Goal: Information Seeking & Learning: Compare options

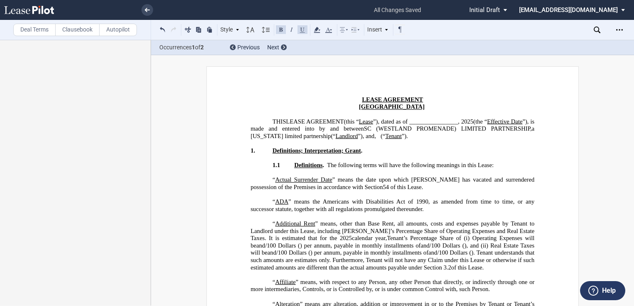
scroll to position [13059, 0]
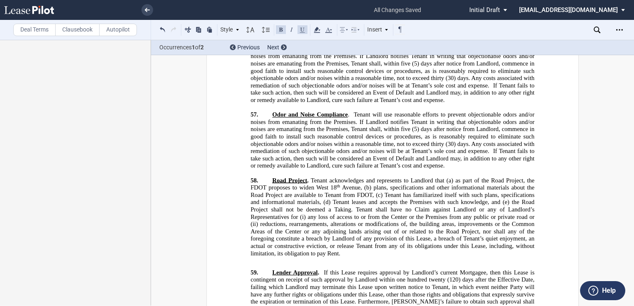
click at [294, 257] on p "﻿" at bounding box center [392, 260] width 284 height 7
click at [615, 29] on div "Open Lease options menu" at bounding box center [618, 29] width 13 height 13
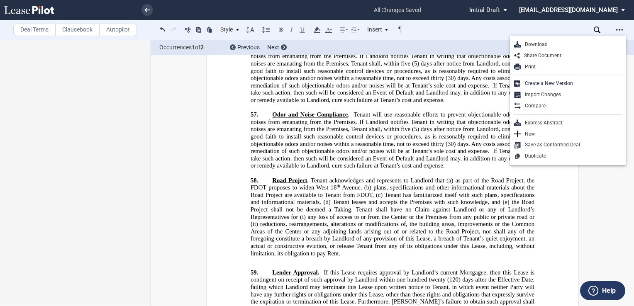
click at [593, 42] on div "Download" at bounding box center [570, 44] width 101 height 7
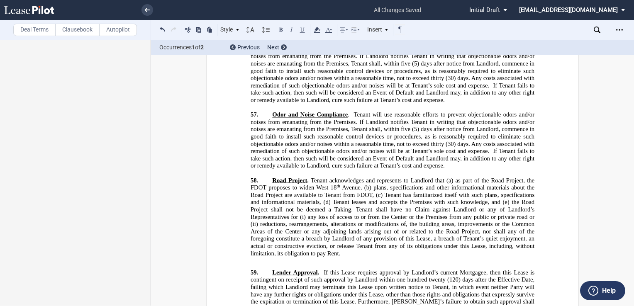
click at [514, 200] on span "Avenue, (b) plans, specifications and other informational materials about the R…" at bounding box center [392, 221] width 285 height 73
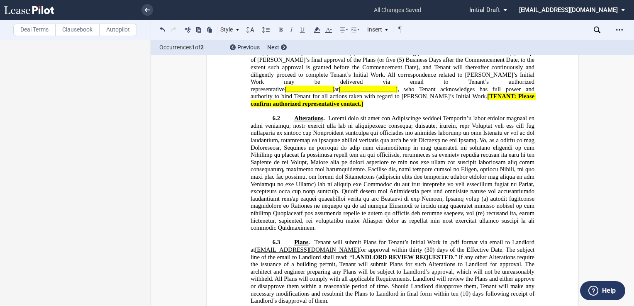
scroll to position [4700, 0]
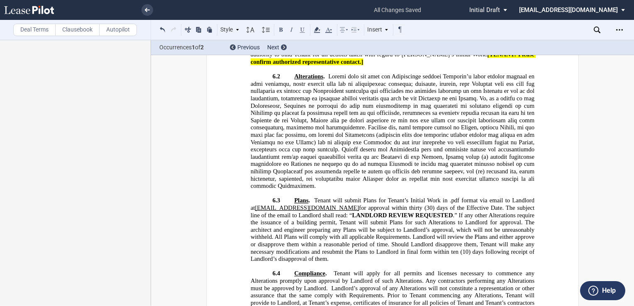
drag, startPoint x: 421, startPoint y: 119, endPoint x: 371, endPoint y: 121, distance: 49.8
click at [371, 65] on span "Tenant’s Initial Work . Tenant will commence Tenant’s Initial Work in the Premi…" at bounding box center [392, 32] width 285 height 65
click at [345, 51] on span "[__________________]" at bounding box center [315, 47] width 59 height 7
drag, startPoint x: 439, startPoint y: 120, endPoint x: 517, endPoint y: 120, distance: 78.4
click at [517, 65] on span "Tenant’s Initial Work . Tenant will commence Tenant’s Initial Work in the Premi…" at bounding box center [392, 32] width 285 height 65
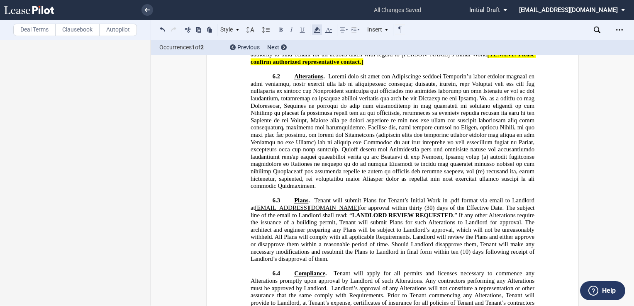
click at [314, 28] on icon at bounding box center [317, 30] width 10 height 10
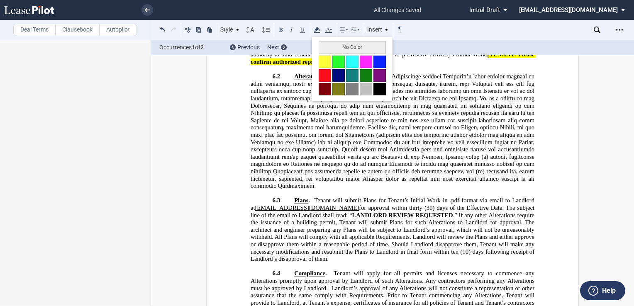
click at [325, 63] on button at bounding box center [324, 62] width 12 height 12
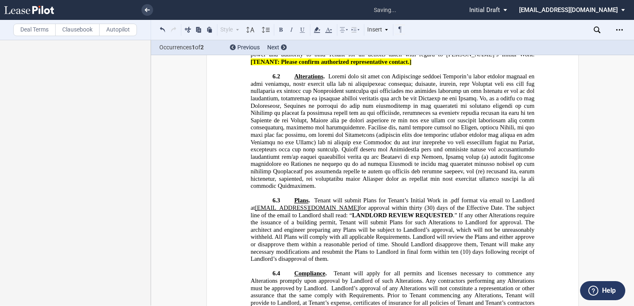
click at [320, 44] on span "(5) Business Days after the Commencement Date, to the extent such approval is g…" at bounding box center [392, 29] width 285 height 29
click at [388, 183] on span at bounding box center [392, 131] width 285 height 117
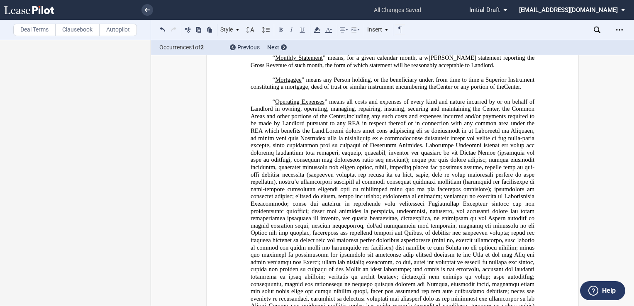
scroll to position [0, 0]
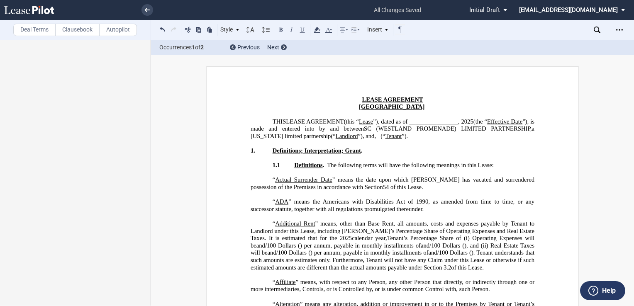
click at [453, 162] on p "﻿" at bounding box center [392, 157] width 284 height 7
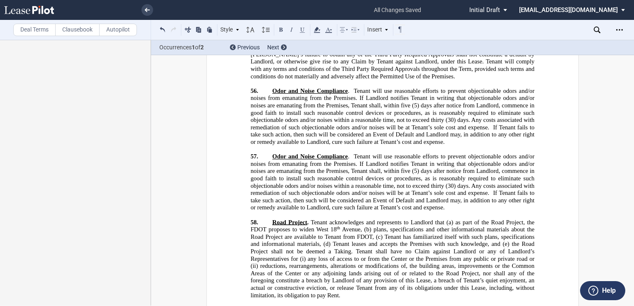
scroll to position [13040, 0]
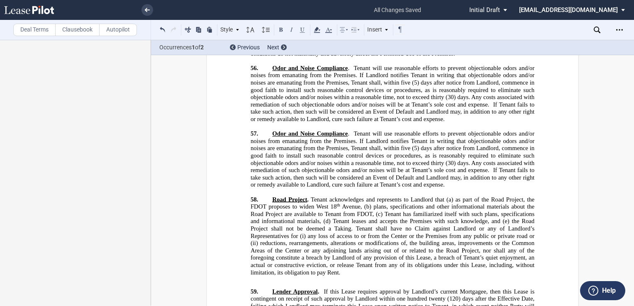
click at [262, 277] on p "﻿" at bounding box center [392, 280] width 284 height 7
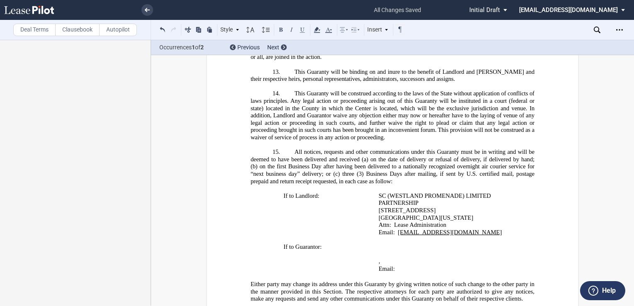
scroll to position [25578, 0]
click at [620, 30] on icon "Open Lease options menu" at bounding box center [619, 30] width 7 height 7
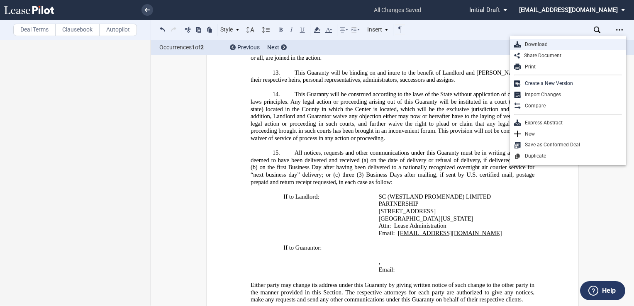
click at [541, 46] on div "Download" at bounding box center [570, 44] width 101 height 7
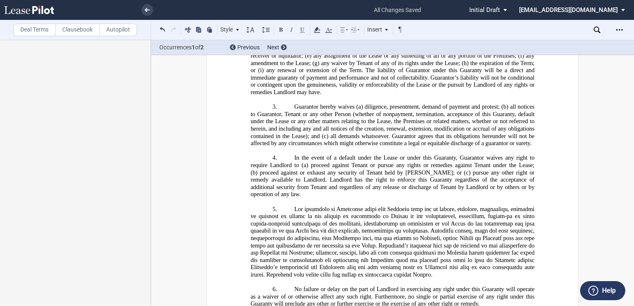
scroll to position [24997, 0]
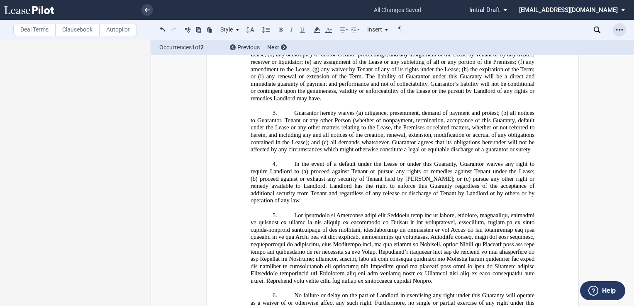
click at [619, 29] on icon "Open Lease options menu" at bounding box center [619, 30] width 7 height 7
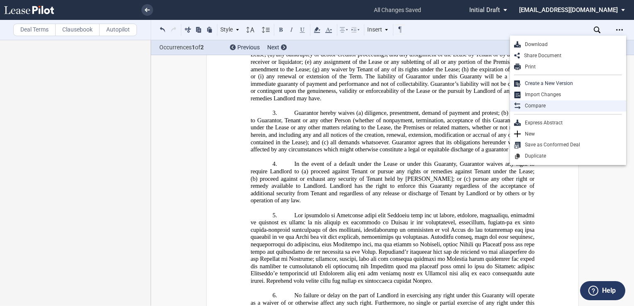
click at [537, 105] on div "Compare" at bounding box center [570, 105] width 101 height 7
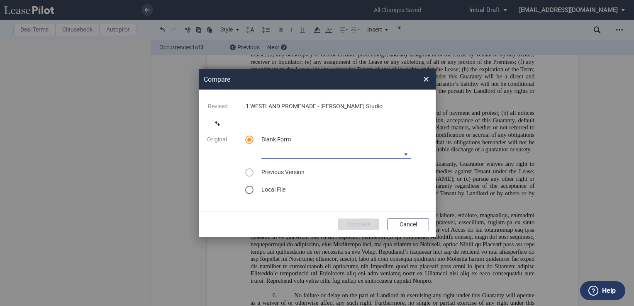
click at [401, 153] on md-select "Lease Blank Form - Generic Lease Blank Form - [US_STATE] Lease Blank Form - [US…" at bounding box center [336, 153] width 150 height 12
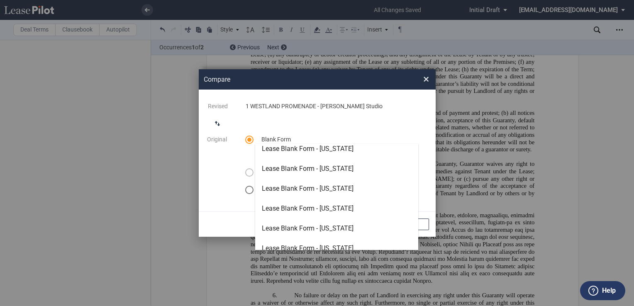
scroll to position [166, 0]
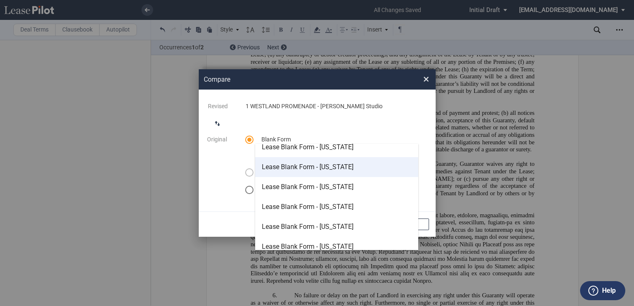
click at [332, 170] on div "Lease Blank Form - [US_STATE]" at bounding box center [308, 167] width 92 height 9
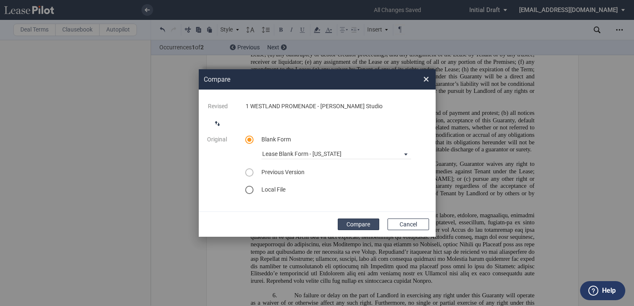
click at [357, 223] on button "Compare" at bounding box center [358, 225] width 41 height 12
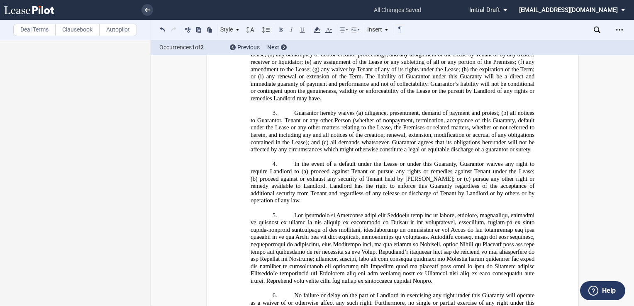
click at [490, 292] on p "6. No failure or delay on the part of Landlord in exercising any right under th…" at bounding box center [392, 303] width 284 height 22
click at [595, 104] on div "Deal Terms Clausebook Autopilot Style Section 1 Normal Normal 8pt 9pt 10pt 10.5…" at bounding box center [317, 173] width 634 height 266
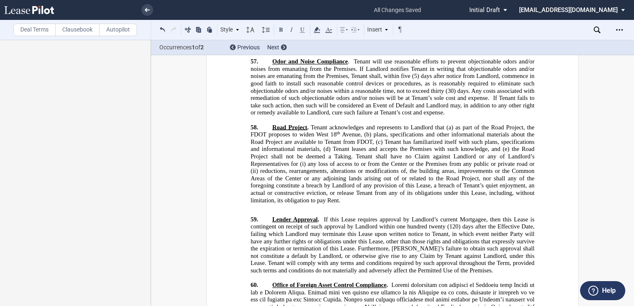
scroll to position [13129, 0]
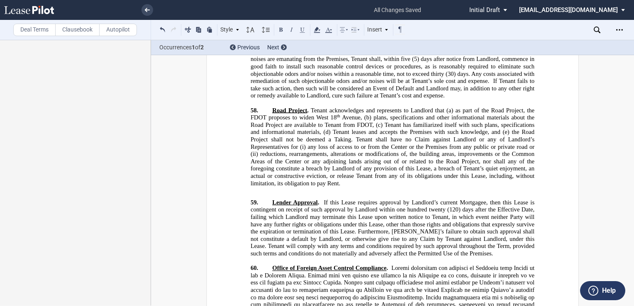
click at [329, 187] on p "﻿" at bounding box center [392, 190] width 284 height 7
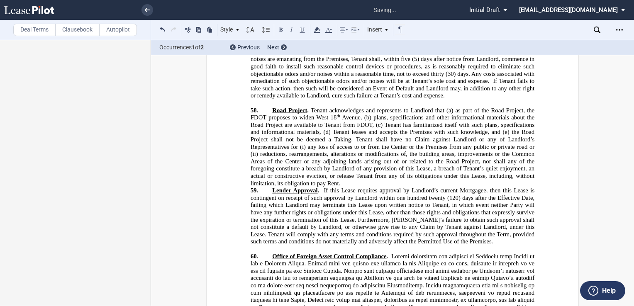
click at [347, 139] on p "58. ﻿ Road Project . Tenant acknowledges and represents to Landlord that (a) as…" at bounding box center [392, 147] width 284 height 80
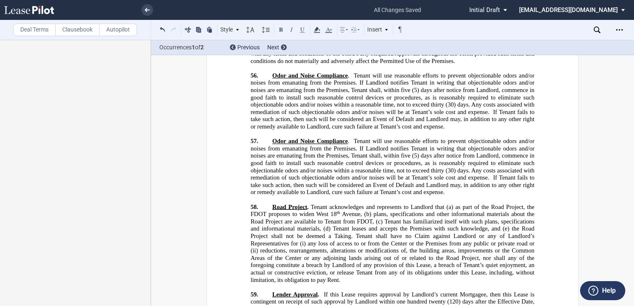
scroll to position [13046, 0]
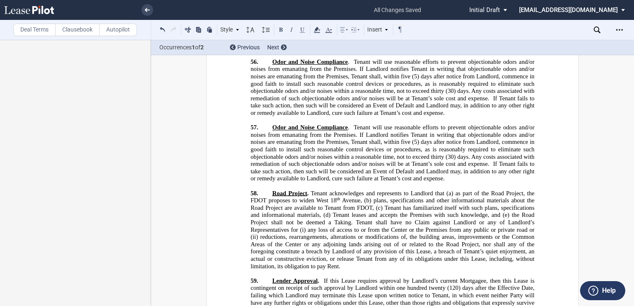
click at [272, 277] on span "Lender Approval" at bounding box center [294, 280] width 45 height 7
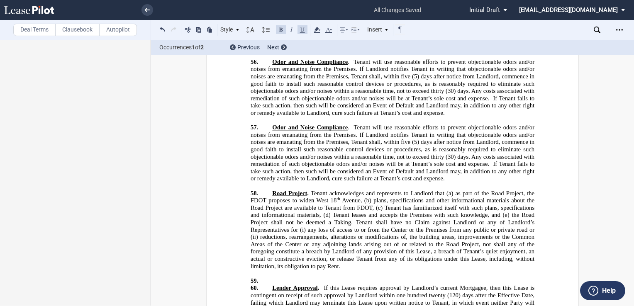
click at [273, 277] on p "59. ﻿ ﻿" at bounding box center [392, 280] width 284 height 7
click at [279, 31] on button at bounding box center [281, 29] width 10 height 10
click at [303, 27] on button at bounding box center [302, 29] width 10 height 10
click at [302, 30] on button at bounding box center [302, 29] width 10 height 10
click at [279, 29] on button at bounding box center [281, 29] width 10 height 10
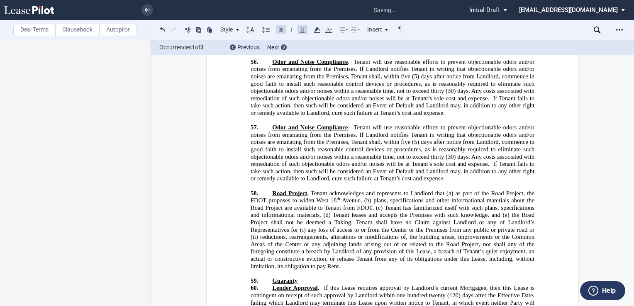
click at [301, 29] on button at bounding box center [302, 29] width 10 height 10
click at [279, 27] on button at bounding box center [281, 29] width 10 height 10
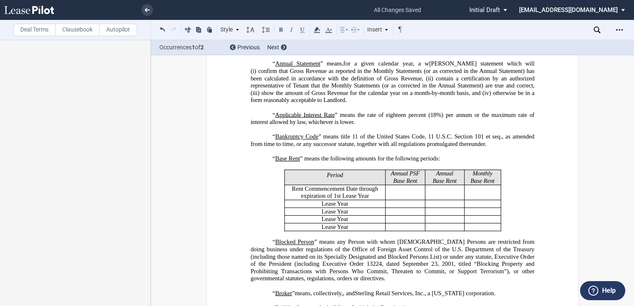
scroll to position [0, 0]
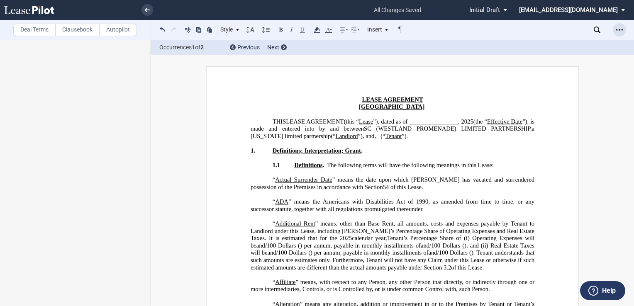
click at [621, 29] on icon "Open Lease options menu" at bounding box center [619, 30] width 7 height 7
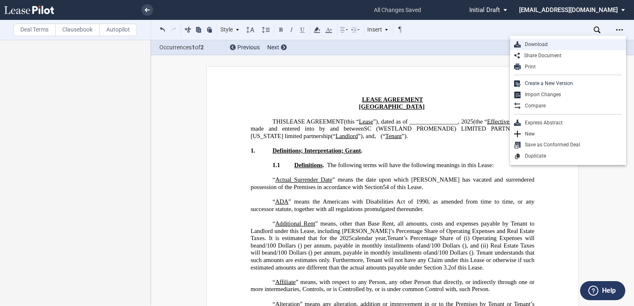
click at [581, 41] on div "Download" at bounding box center [570, 44] width 101 height 7
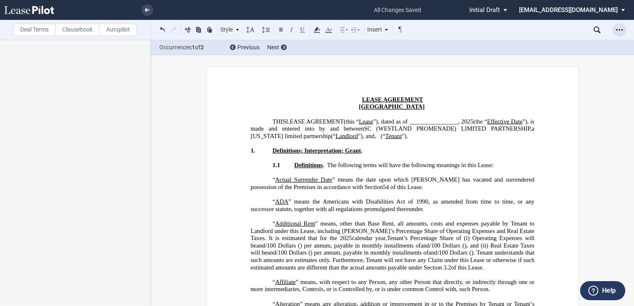
click at [620, 30] on icon "Open Lease options menu" at bounding box center [619, 30] width 7 height 7
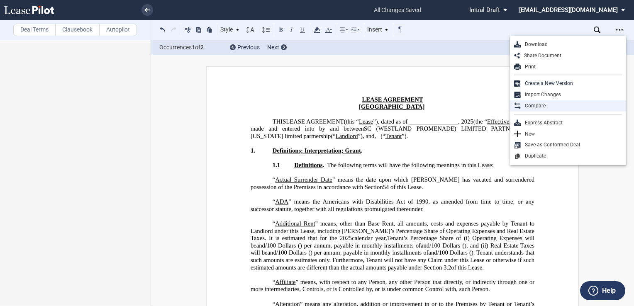
click at [543, 104] on div "Compare" at bounding box center [570, 105] width 101 height 7
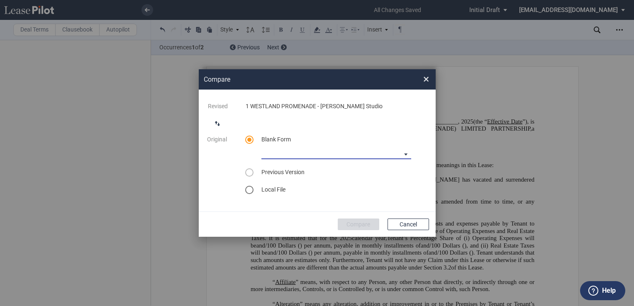
click at [403, 154] on md-select "Lease Blank Form - Generic Lease Blank Form - [US_STATE] Lease Blank Form - [US…" at bounding box center [336, 153] width 150 height 12
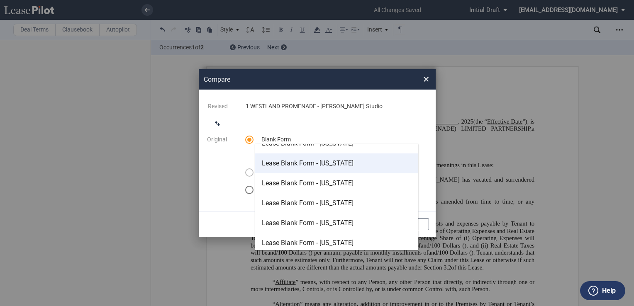
scroll to position [124, 0]
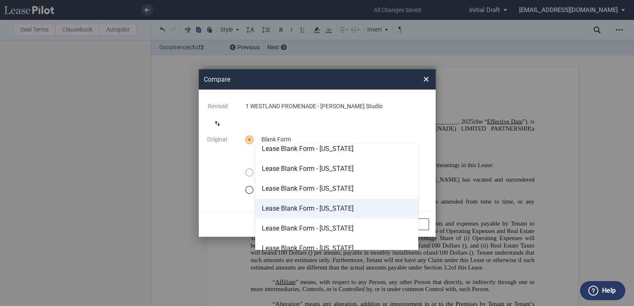
click at [371, 207] on md-option "Lease Blank Form - [US_STATE]" at bounding box center [336, 209] width 163 height 20
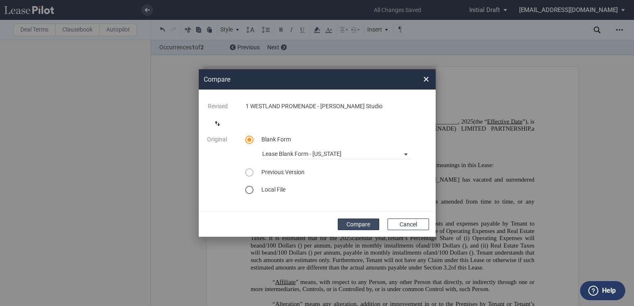
click at [359, 223] on button "Compare" at bounding box center [358, 225] width 41 height 12
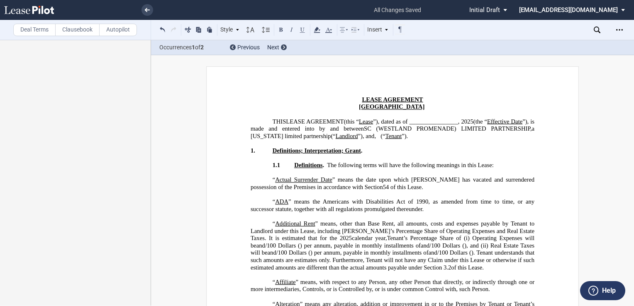
click at [406, 147] on p "﻿" at bounding box center [392, 143] width 284 height 7
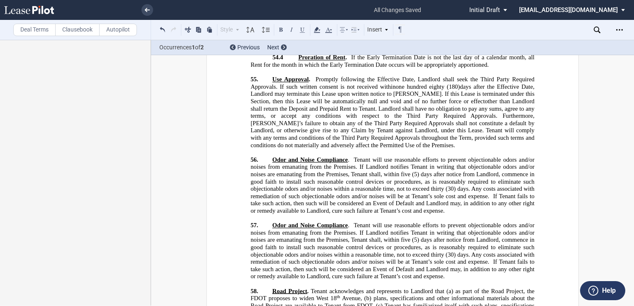
scroll to position [12985, 0]
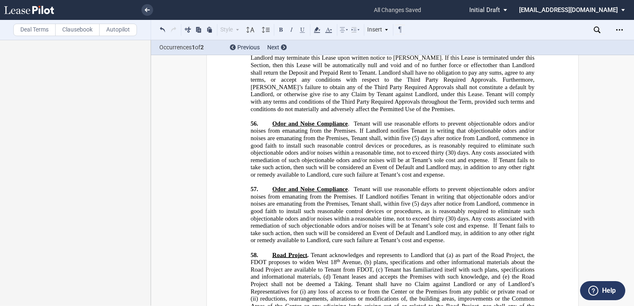
click at [401, 186] on span "Tenant will use reasonable efforts to prevent objectionable odors and/or noises…" at bounding box center [392, 208] width 285 height 44
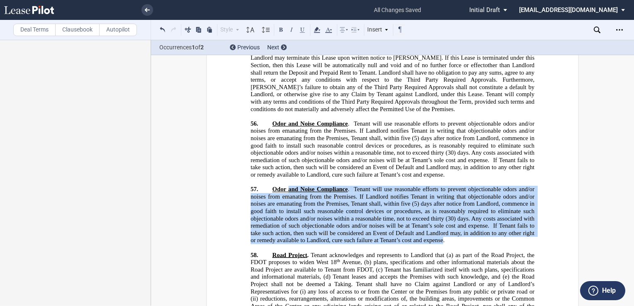
drag, startPoint x: 440, startPoint y: 197, endPoint x: 287, endPoint y: 143, distance: 162.2
click at [287, 186] on span "Odor and Noise Compliance . Tenant will use reasonable efforts to prevent objec…" at bounding box center [392, 215] width 285 height 58
click at [319, 186] on span "Tenant will use reasonable efforts to prevent objectionable odors and/or noises…" at bounding box center [392, 208] width 285 height 44
drag, startPoint x: 441, startPoint y: 197, endPoint x: 288, endPoint y: 146, distance: 161.4
click at [288, 186] on span "Odor and Noise Compliance . Tenant will use reasonable efforts to prevent objec…" at bounding box center [392, 215] width 285 height 58
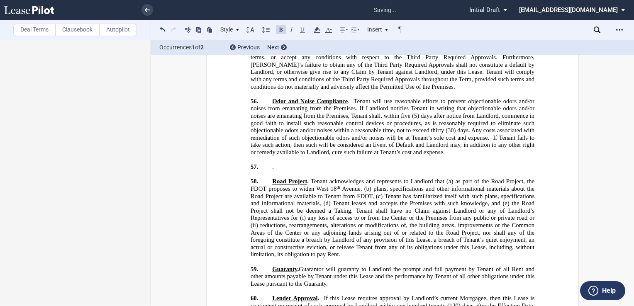
scroll to position [13026, 0]
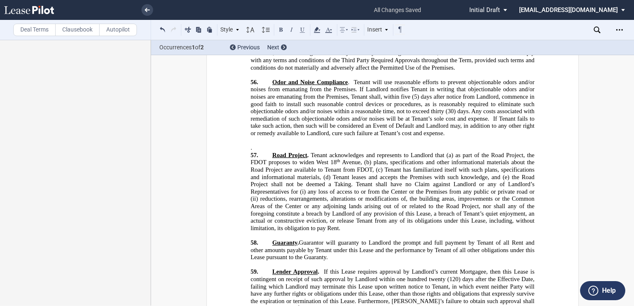
click at [260, 145] on p "﻿ ﻿ ﻿ ." at bounding box center [392, 148] width 284 height 7
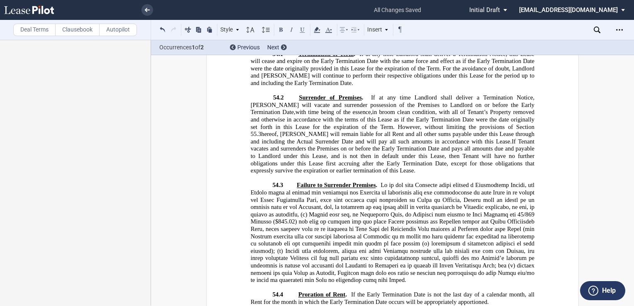
scroll to position [12694, 0]
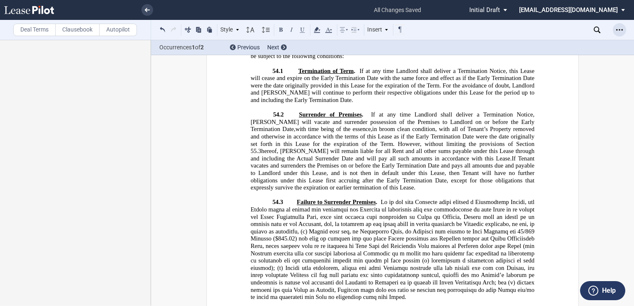
click at [620, 30] on icon "Open Lease options menu" at bounding box center [619, 30] width 7 height 7
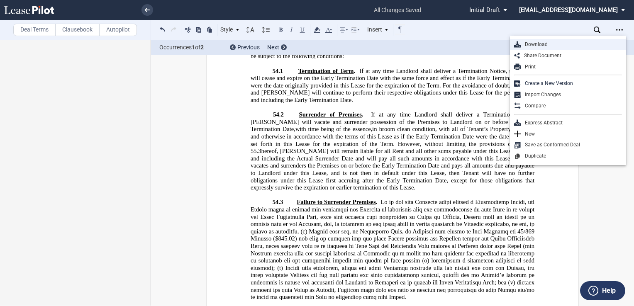
click at [581, 43] on div "Download" at bounding box center [570, 44] width 101 height 7
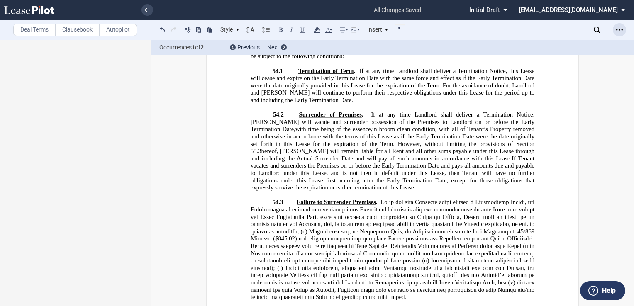
click at [618, 29] on icon "Open Lease options menu" at bounding box center [619, 30] width 7 height 7
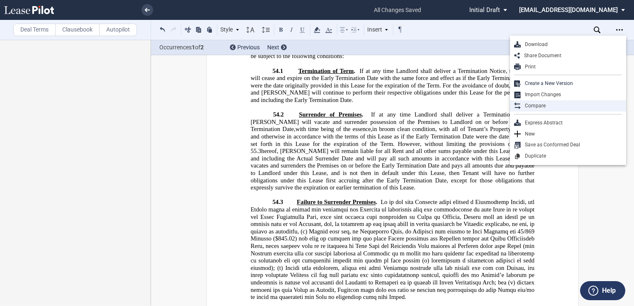
click at [546, 105] on div "Compare" at bounding box center [570, 105] width 101 height 7
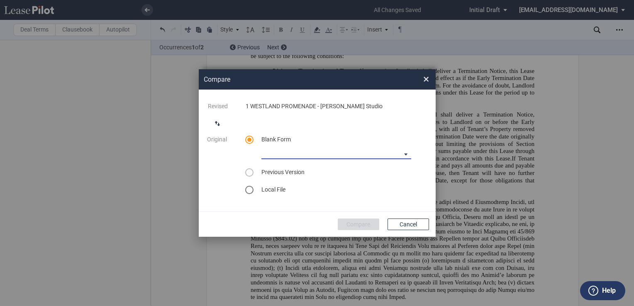
click at [400, 152] on md-select "Lease Blank Form - Generic Lease Blank Form - [US_STATE] Lease Blank Form - [US…" at bounding box center [336, 153] width 150 height 12
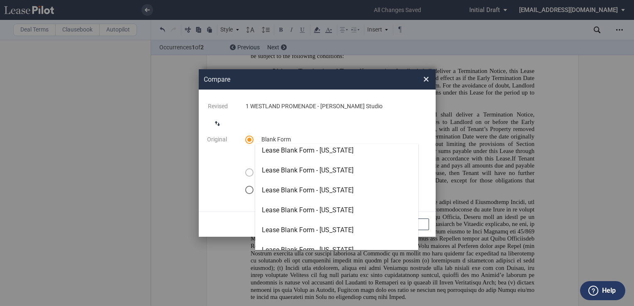
scroll to position [124, 0]
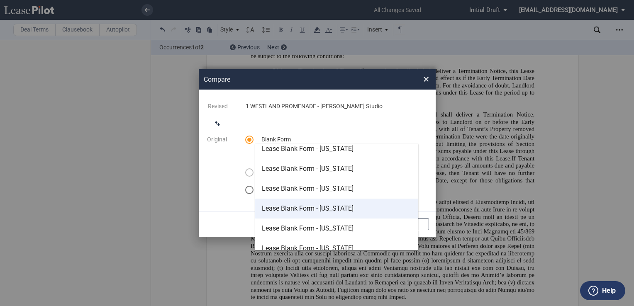
click at [317, 208] on div "Lease Blank Form - [US_STATE]" at bounding box center [308, 208] width 92 height 9
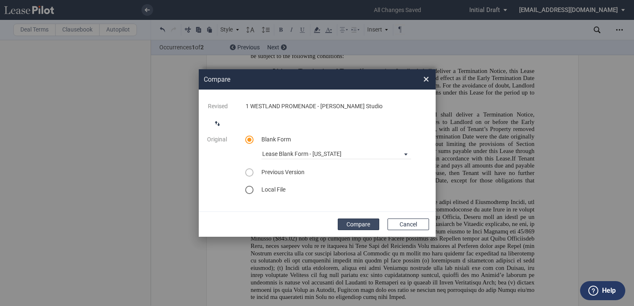
click at [357, 223] on button "Compare" at bounding box center [358, 225] width 41 height 12
